Goal: Complete application form

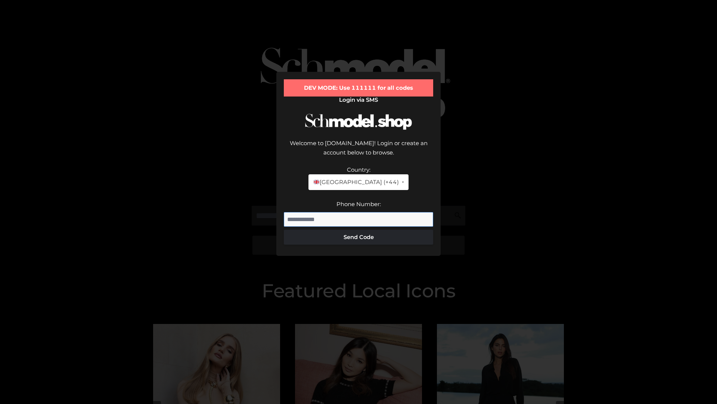
click at [359, 212] on input "Phone Number:" at bounding box center [358, 219] width 149 height 15
type input "**********"
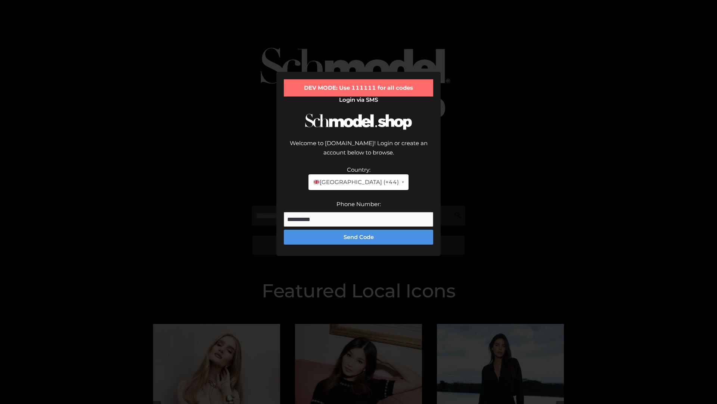
click at [359, 229] on button "Send Code" at bounding box center [358, 236] width 149 height 15
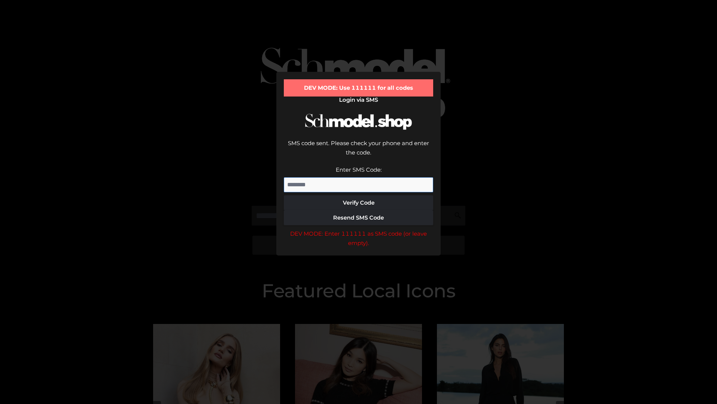
click at [359, 177] on input "Enter SMS Code:" at bounding box center [358, 184] width 149 height 15
type input "******"
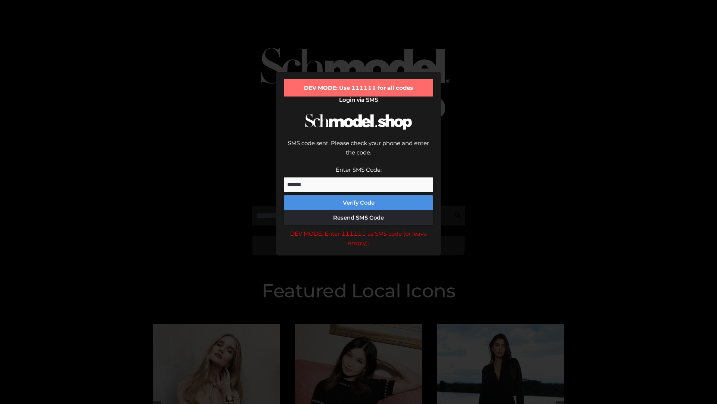
click at [359, 195] on button "Verify Code" at bounding box center [358, 202] width 149 height 15
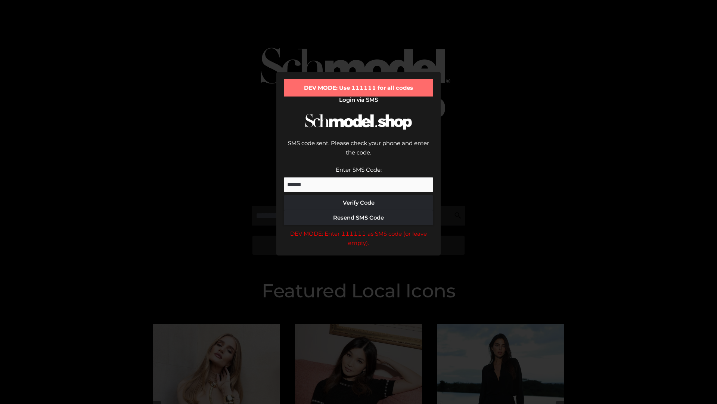
click at [359, 229] on div "DEV MODE: Enter 111111 as SMS code (or leave empty)." at bounding box center [358, 238] width 149 height 19
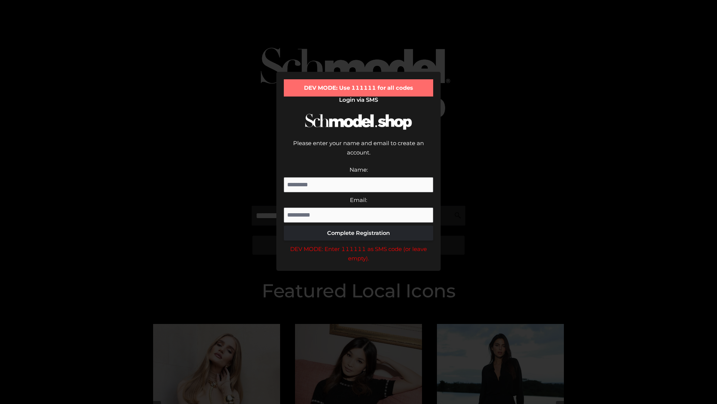
click at [359, 244] on div "DEV MODE: Enter 111111 as SMS code (or leave empty)." at bounding box center [358, 253] width 149 height 19
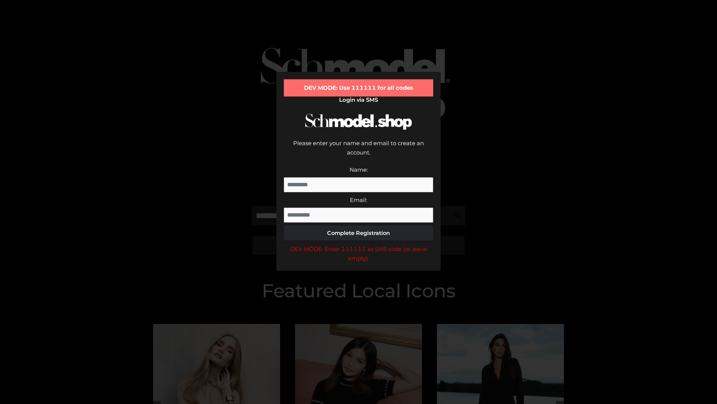
click at [359, 244] on div "DEV MODE: Enter 111111 as SMS code (or leave empty)." at bounding box center [358, 253] width 149 height 19
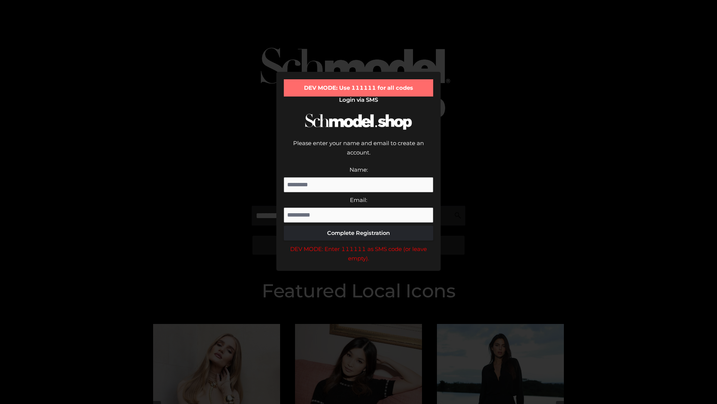
click at [359, 244] on div "DEV MODE: Enter 111111 as SMS code (or leave empty)." at bounding box center [358, 253] width 149 height 19
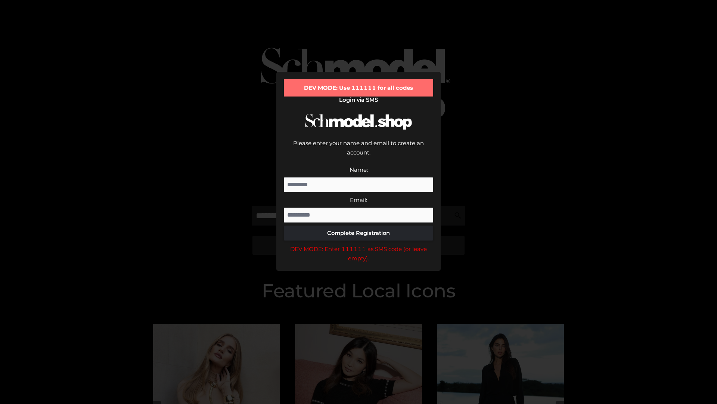
click at [359, 244] on div "DEV MODE: Enter 111111 as SMS code (or leave empty)." at bounding box center [358, 253] width 149 height 19
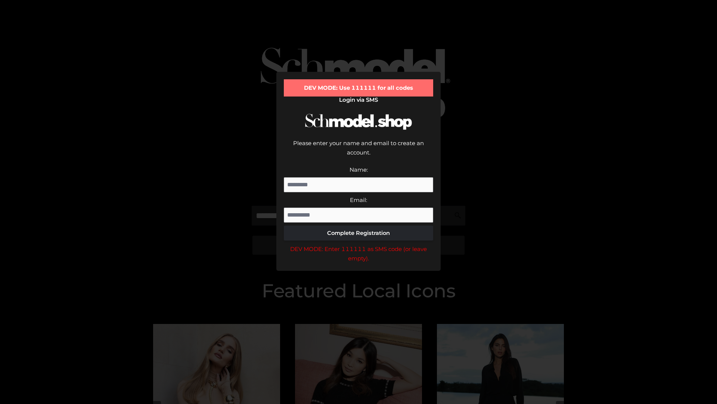
click at [359, 244] on div "DEV MODE: Enter 111111 as SMS code (or leave empty)." at bounding box center [358, 253] width 149 height 19
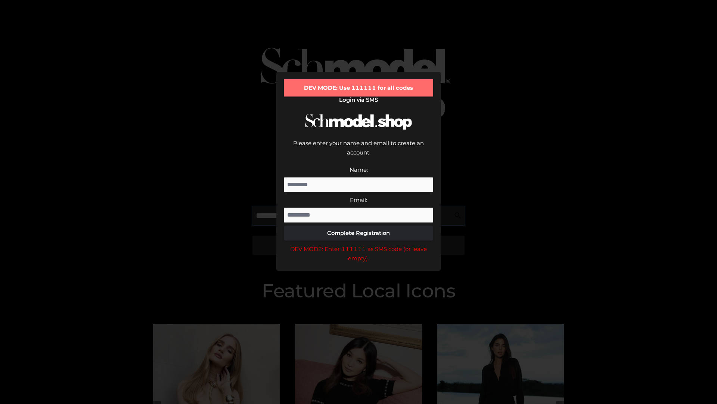
scroll to position [0, 38]
click at [359, 244] on div "DEV MODE: Enter 111111 as SMS code (or leave empty)." at bounding box center [358, 253] width 149 height 19
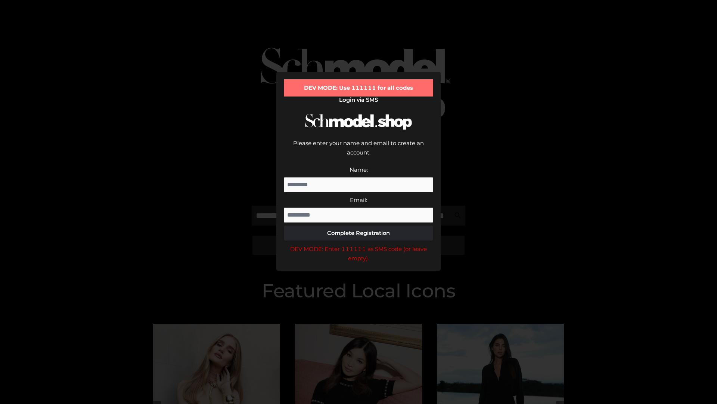
click at [359, 244] on div "DEV MODE: Enter 111111 as SMS code (or leave empty)." at bounding box center [358, 253] width 149 height 19
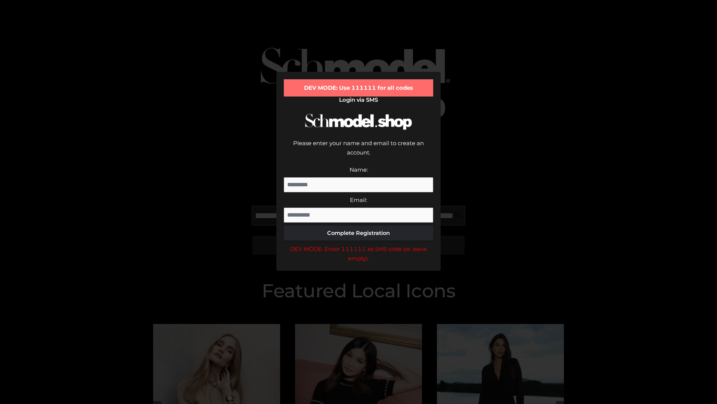
scroll to position [0, 81]
click at [359, 244] on div "DEV MODE: Enter 111111 as SMS code (or leave empty)." at bounding box center [358, 253] width 149 height 19
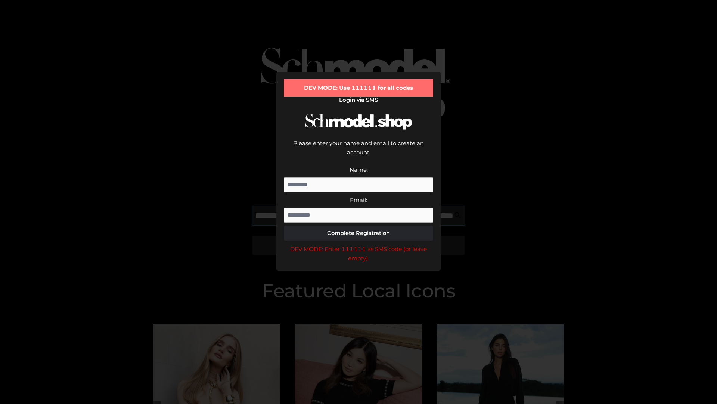
type input "**********"
